Goal: Transaction & Acquisition: Purchase product/service

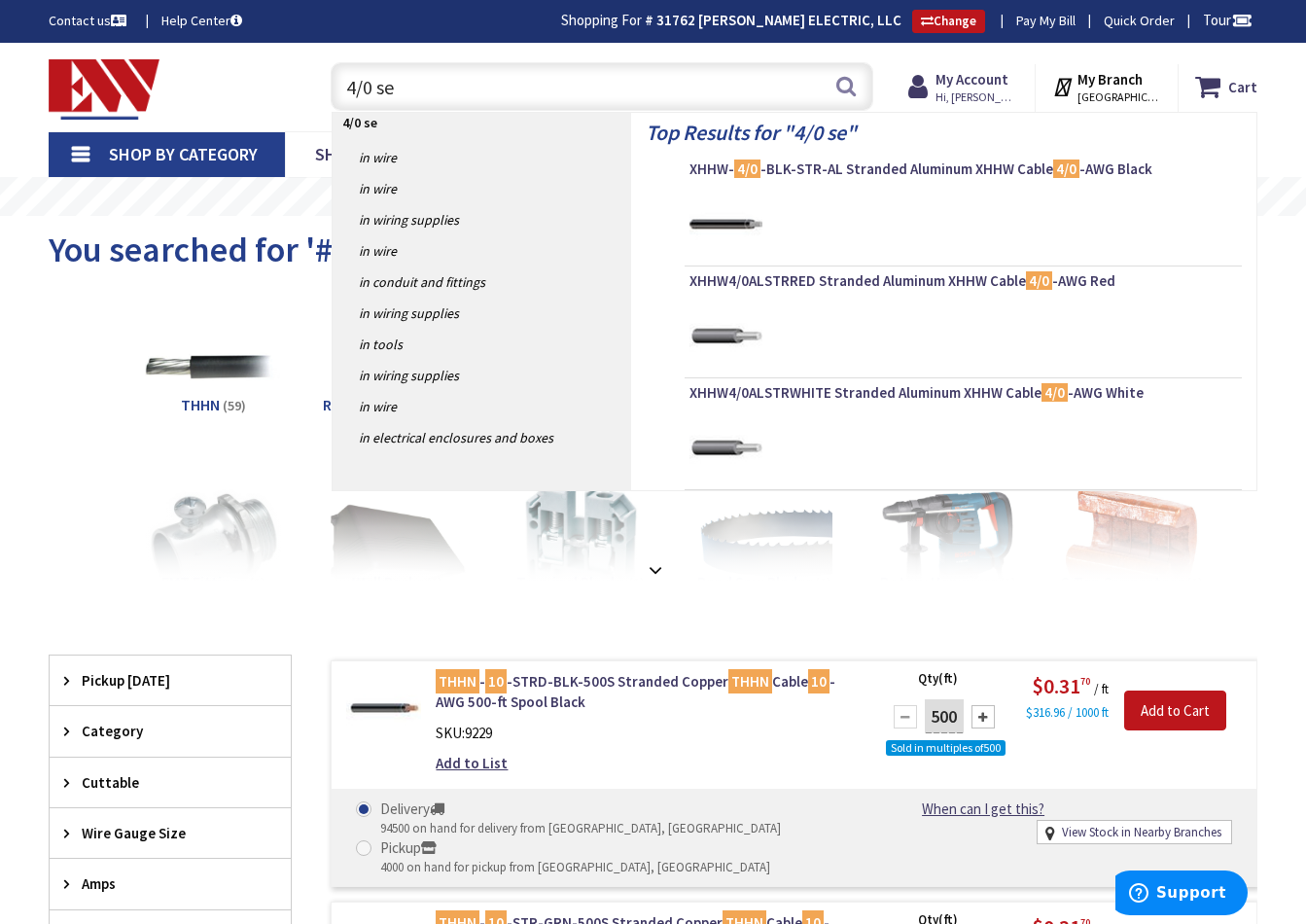
type input "4/0 seu"
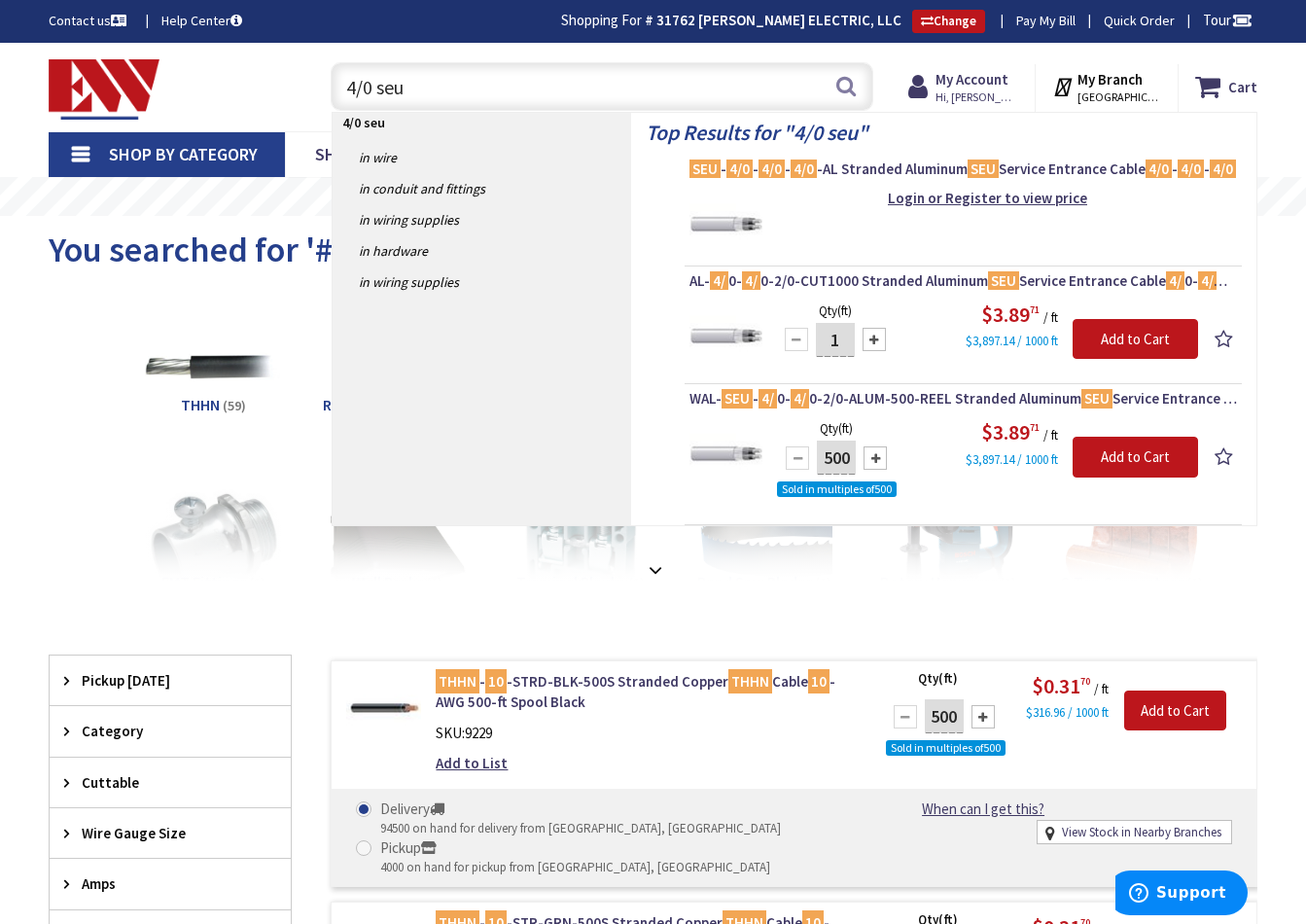
click at [350, 83] on input "4/0 seu" at bounding box center [602, 87] width 543 height 49
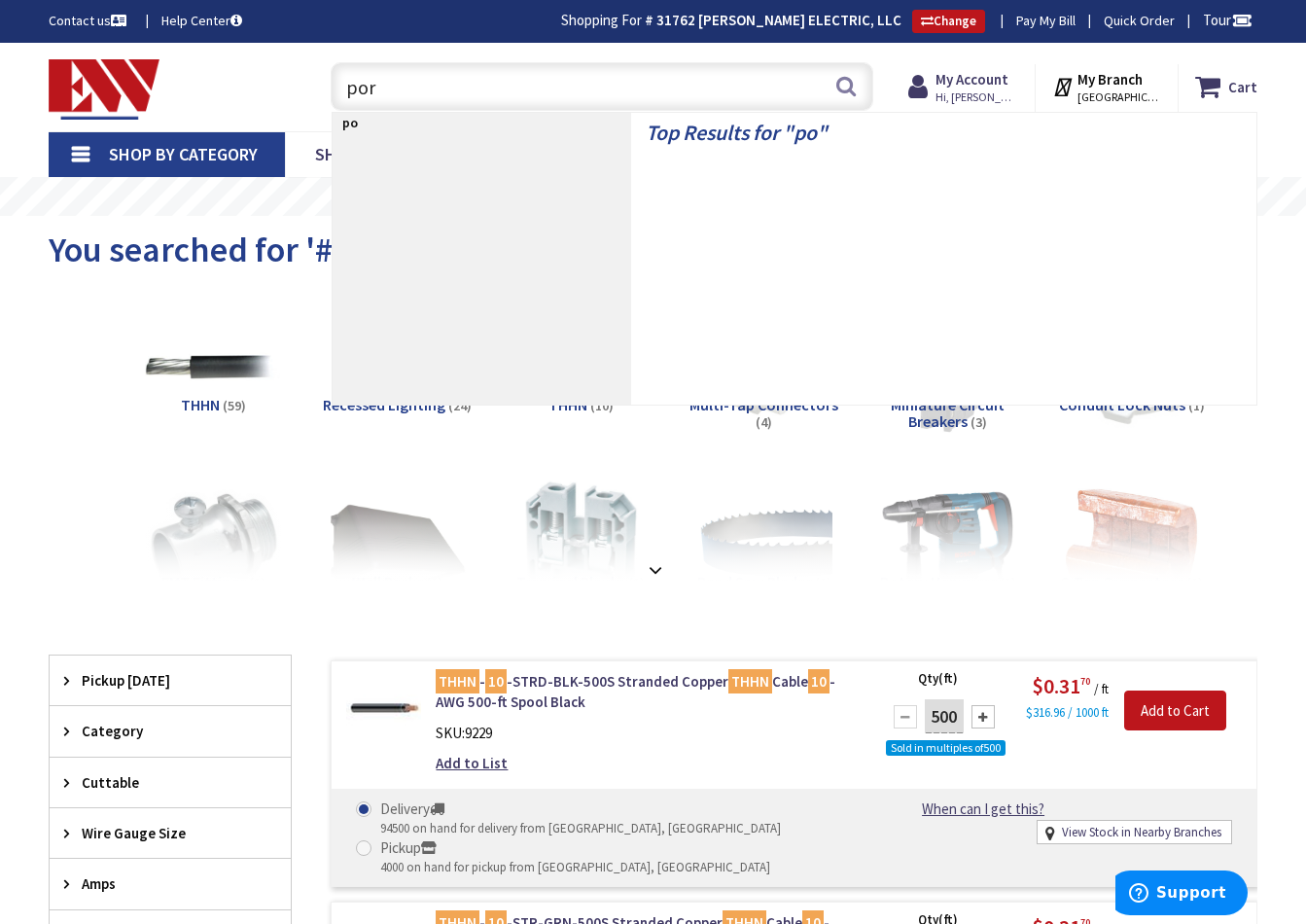
type input "porc"
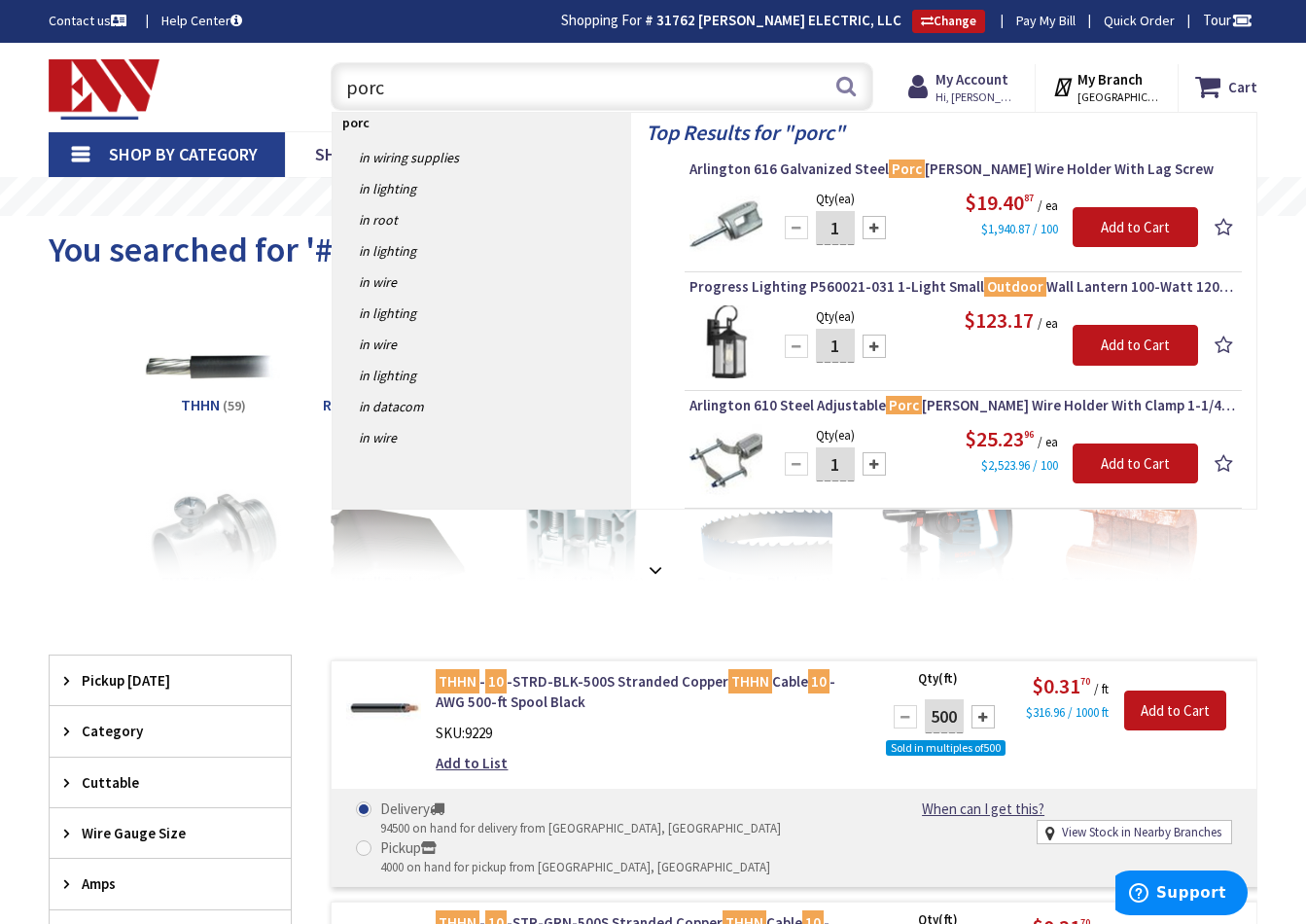
scroll to position [0, 1]
drag, startPoint x: 387, startPoint y: 82, endPoint x: 316, endPoint y: 85, distance: 71.1
click at [316, 85] on div "porc porc Search" at bounding box center [597, 86] width 582 height 63
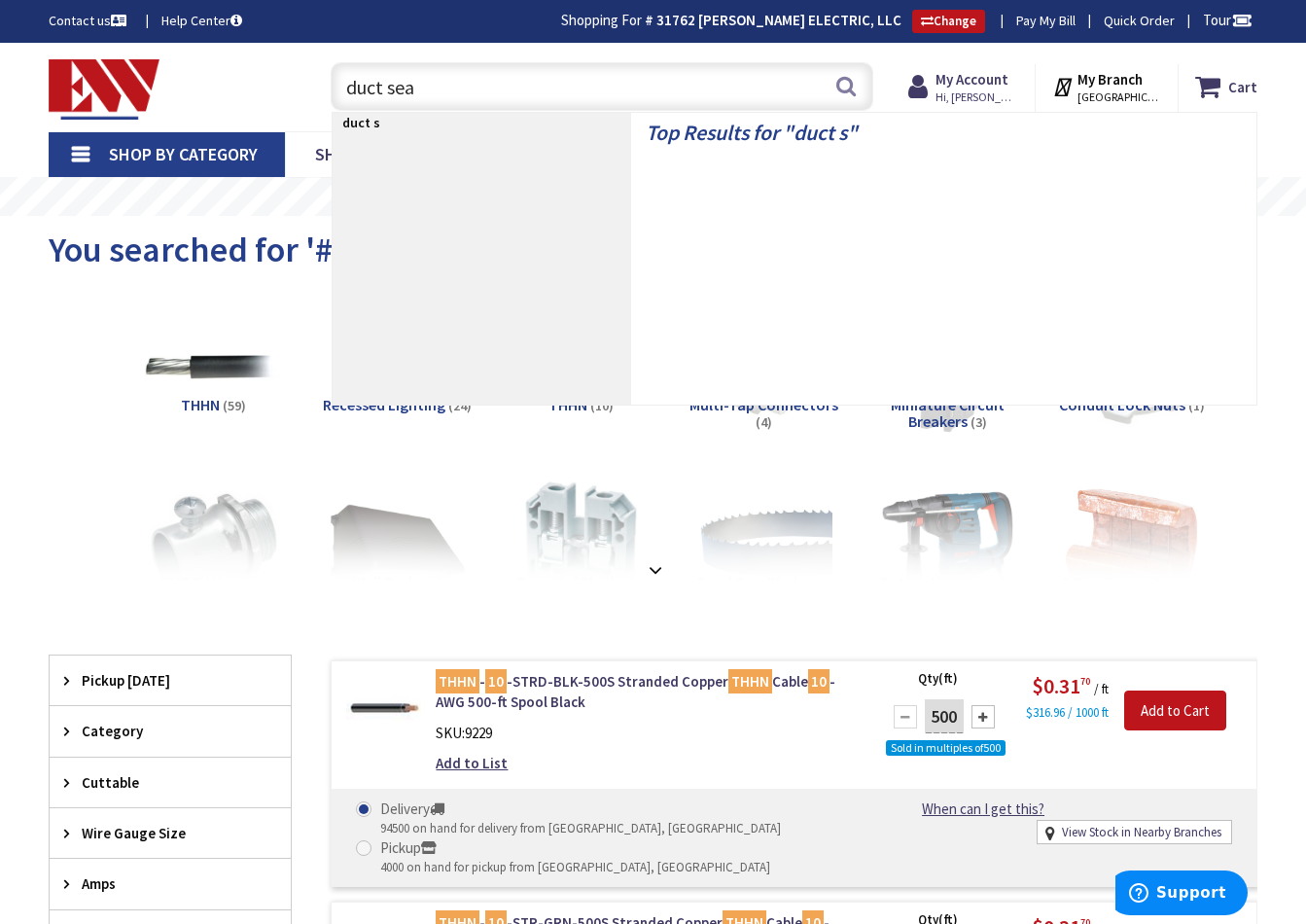
type input "duct seal"
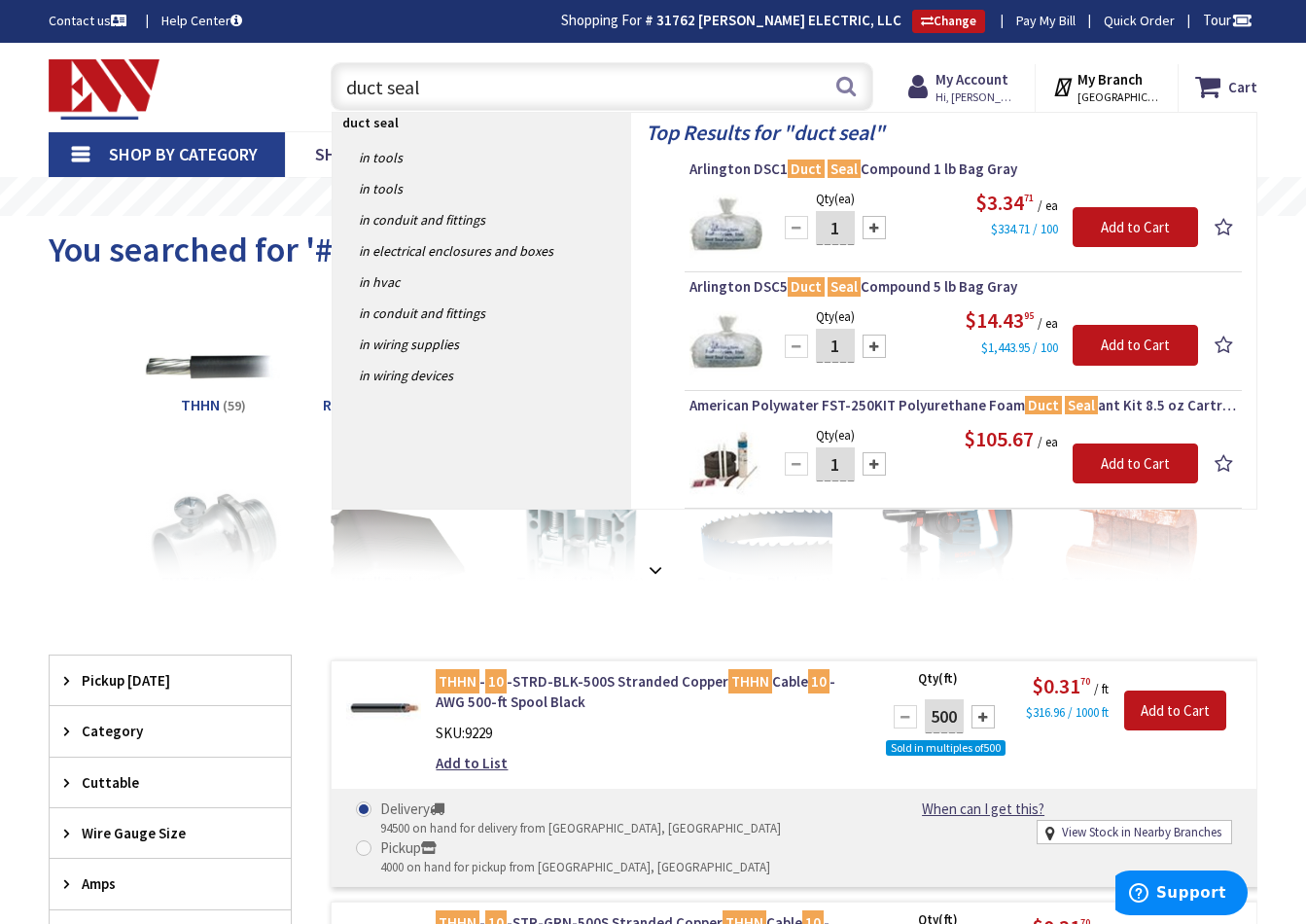
drag, startPoint x: 302, startPoint y: 93, endPoint x: 278, endPoint y: 90, distance: 24.2
click at [290, 93] on div "Toggle Nav duct seal duct seal Search Cart My Cart Close You have no items in y…" at bounding box center [653, 87] width 1238 height 66
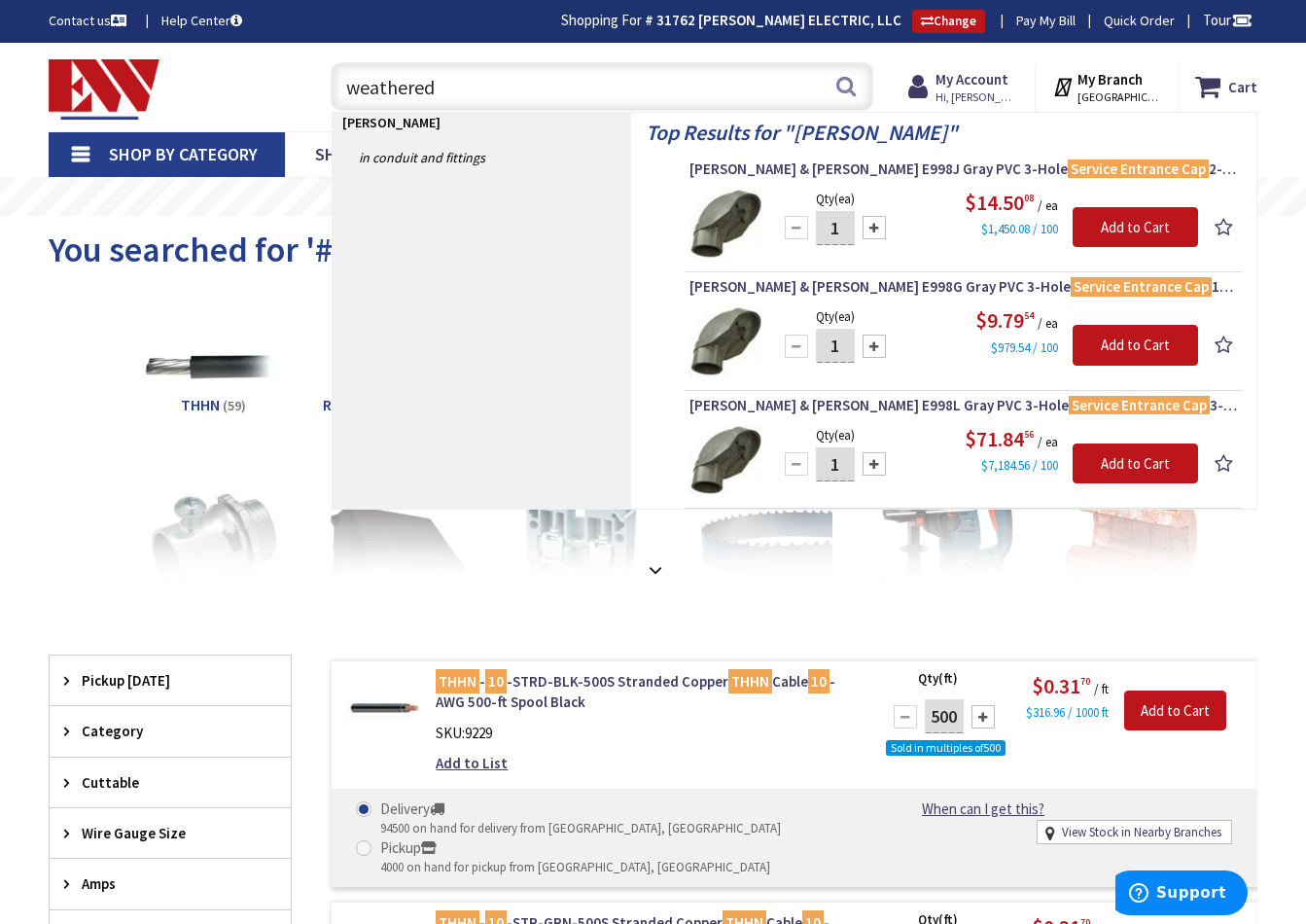
drag, startPoint x: 450, startPoint y: 121, endPoint x: 347, endPoint y: 92, distance: 107.0
click at [348, 92] on input "weathered" at bounding box center [602, 87] width 543 height 49
click at [342, 90] on input "weathered" at bounding box center [602, 87] width 543 height 49
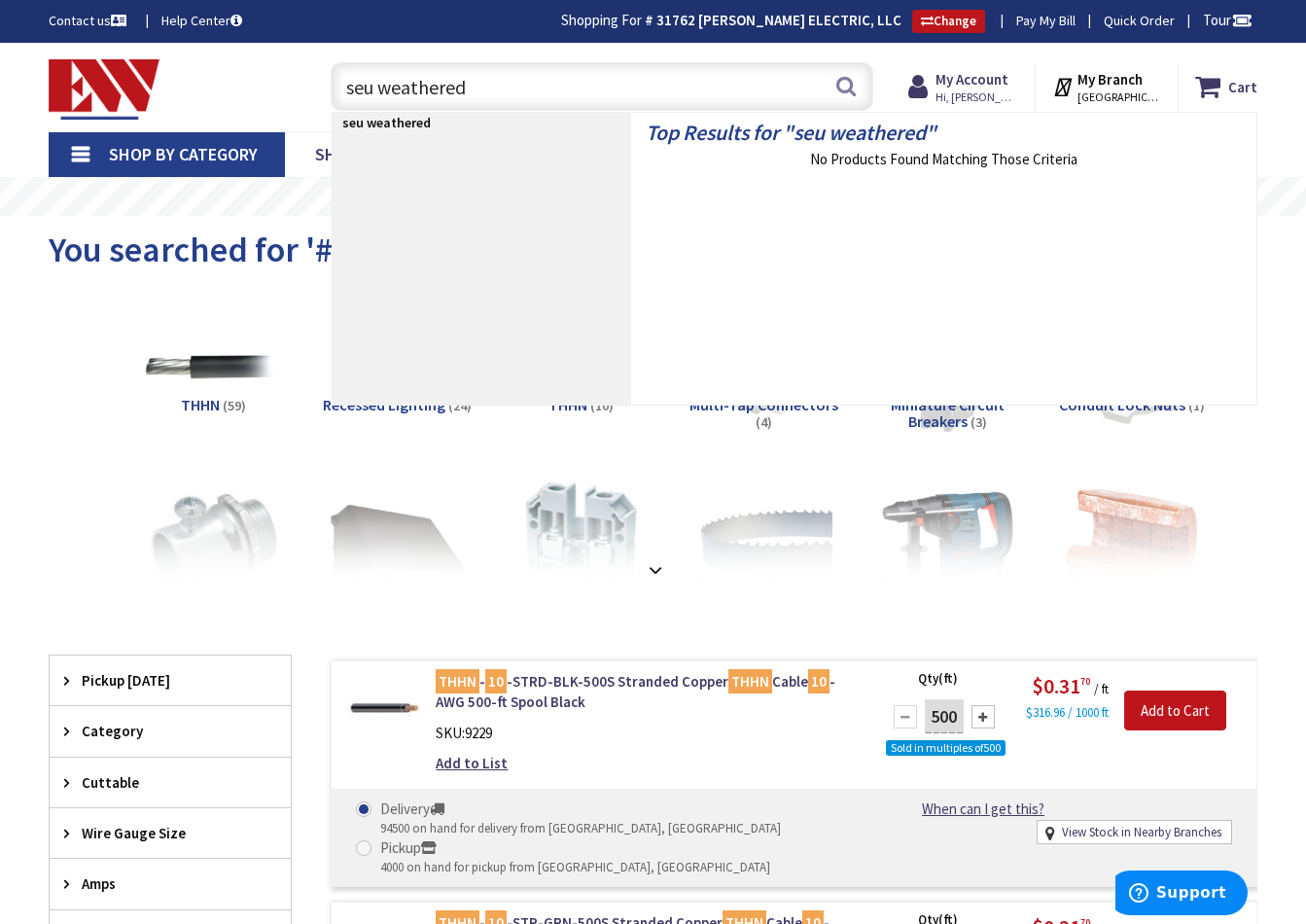
drag, startPoint x: 366, startPoint y: 86, endPoint x: 337, endPoint y: 86, distance: 29.0
click at [337, 86] on input "seu weathered" at bounding box center [602, 87] width 543 height 49
drag, startPoint x: 382, startPoint y: 88, endPoint x: 297, endPoint y: 93, distance: 85.1
click at [297, 93] on div "Toggle Nav 4/0 weathered 4/0 weathered Search Cart My Cart Close You have no it…" at bounding box center [653, 87] width 1238 height 66
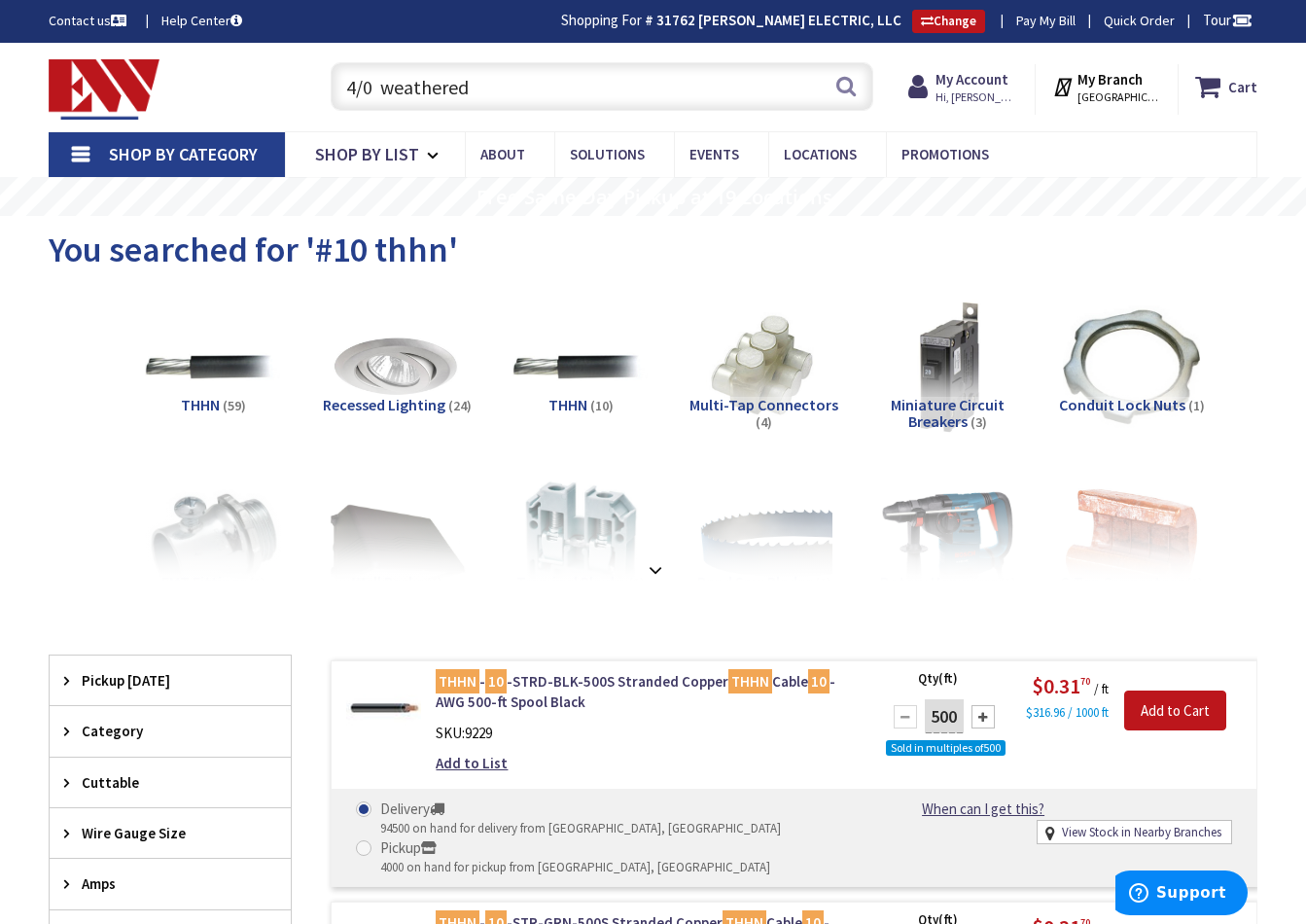
type input "weathered"
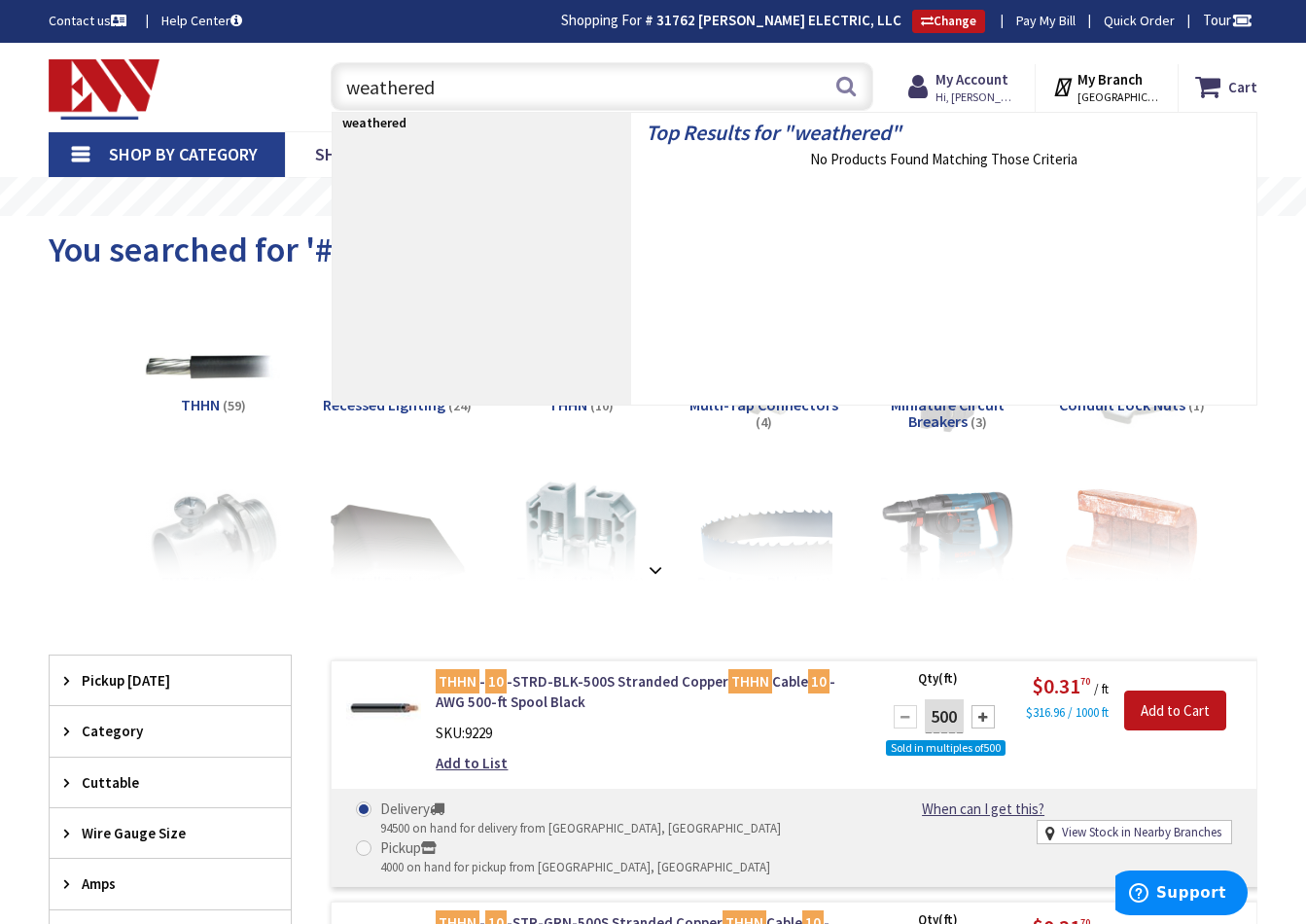
click at [473, 82] on input "weathered" at bounding box center [602, 87] width 543 height 49
drag, startPoint x: 335, startPoint y: 82, endPoint x: 310, endPoint y: 83, distance: 25.0
click at [310, 83] on div "weathered weathered Search" at bounding box center [597, 86] width 582 height 63
type input "y"
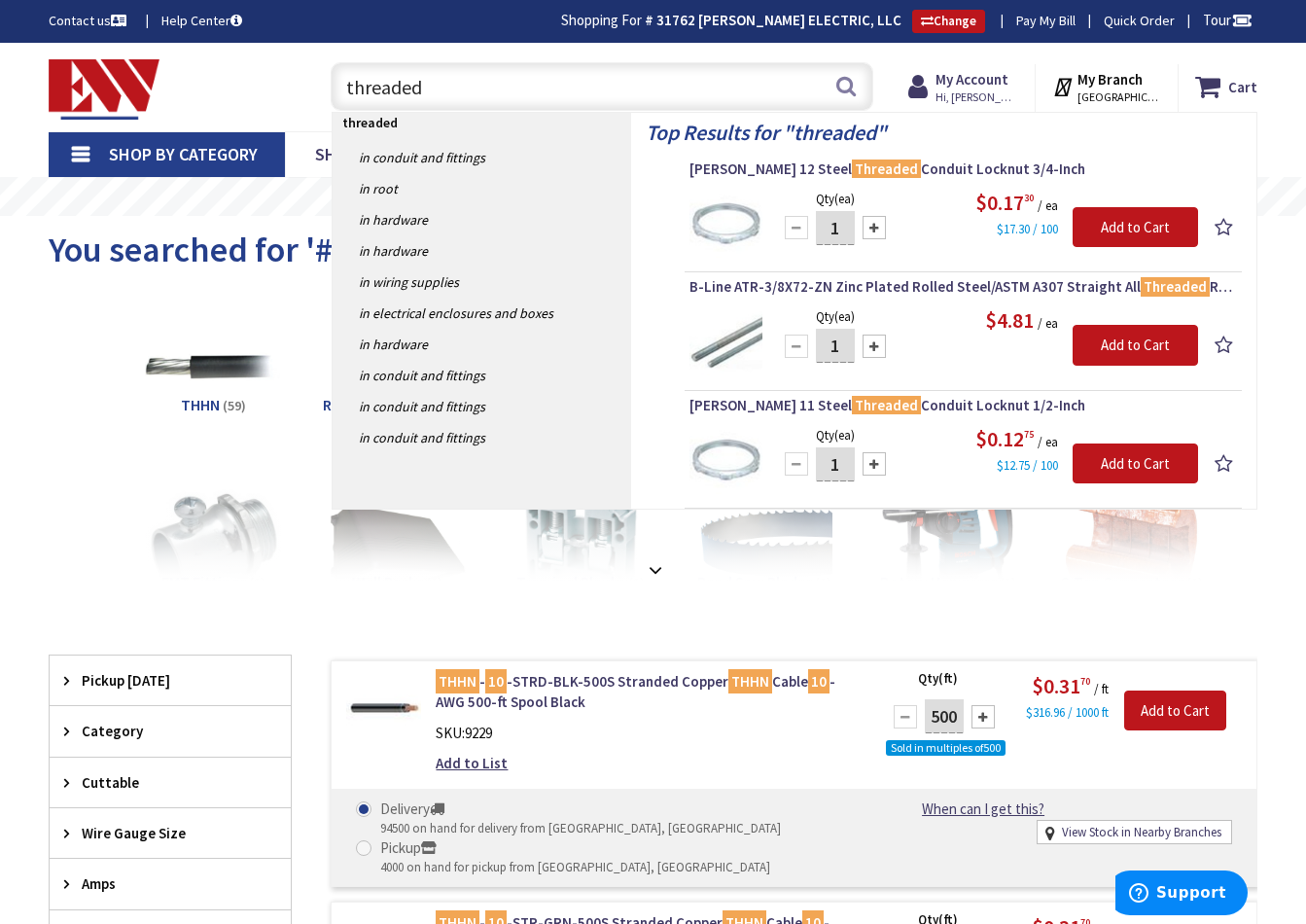
drag, startPoint x: 449, startPoint y: 87, endPoint x: 269, endPoint y: 84, distance: 180.0
click at [268, 84] on div "Toggle Nav threaded threaded Search Cart My Cart Close You have no items in you…" at bounding box center [653, 87] width 1238 height 66
type input "Milbank tghreaded hub"
